Goal: Use online tool/utility: Utilize a website feature to perform a specific function

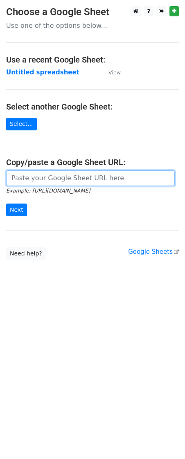
click at [39, 178] on input "url" at bounding box center [90, 178] width 168 height 16
paste input "[URL][DOMAIN_NAME]"
type input "[URL][DOMAIN_NAME]"
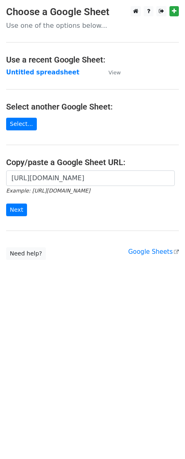
scroll to position [0, 0]
click at [18, 221] on div "[URL][DOMAIN_NAME] Example: [URL][DOMAIN_NAME] Next" at bounding box center [92, 197] width 185 height 54
click at [18, 216] on input "Next" at bounding box center [16, 209] width 21 height 13
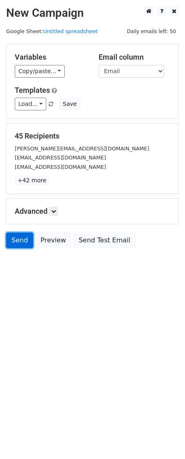
click at [17, 241] on link "Send" at bounding box center [19, 240] width 27 height 16
